Goal: Task Accomplishment & Management: Manage account settings

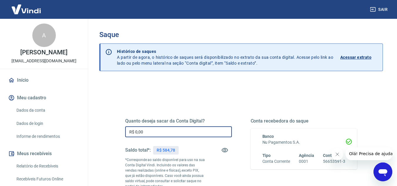
click at [167, 130] on input "R$ 0,00" at bounding box center [178, 131] width 107 height 11
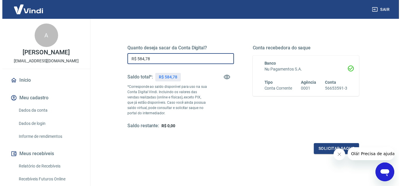
scroll to position [88, 0]
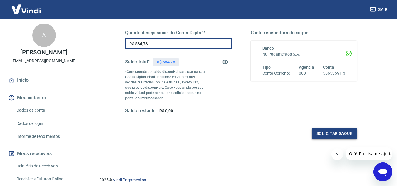
type input "R$ 584,78"
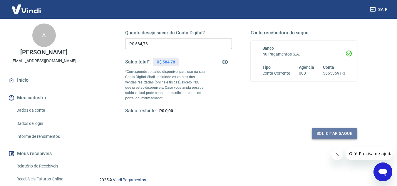
click at [351, 132] on button "Solicitar saque" at bounding box center [334, 133] width 45 height 11
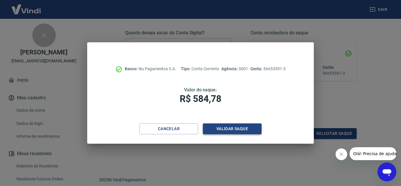
click at [229, 128] on button "Validar saque" at bounding box center [232, 128] width 59 height 11
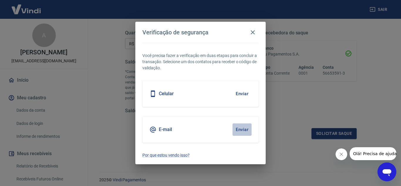
click at [243, 130] on button "Enviar" at bounding box center [242, 129] width 19 height 12
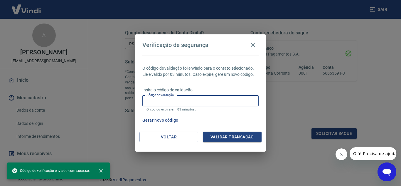
click at [175, 99] on div "Código de validação Código de validação O código expira em 03 minutos." at bounding box center [200, 103] width 116 height 16
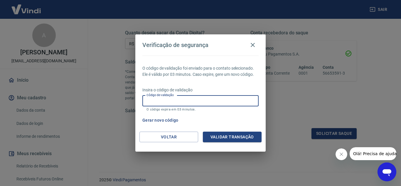
paste input "263260"
type input "263260"
click at [224, 134] on button "Validar transação" at bounding box center [232, 137] width 59 height 11
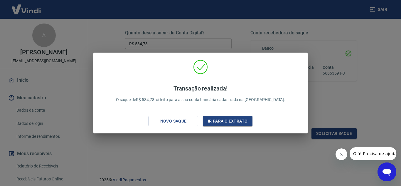
drag, startPoint x: 319, startPoint y: 27, endPoint x: 296, endPoint y: 9, distance: 29.3
click at [318, 26] on div "Transação realizada! O saque de R$ 584,78 foi feito para a sua conta bancária c…" at bounding box center [200, 93] width 401 height 186
